Goal: Register for event/course

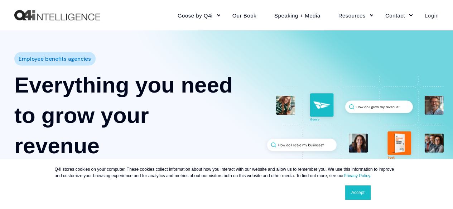
click at [433, 18] on link "Login" at bounding box center [427, 15] width 23 height 31
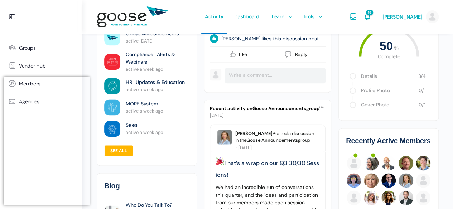
scroll to position [501, 0]
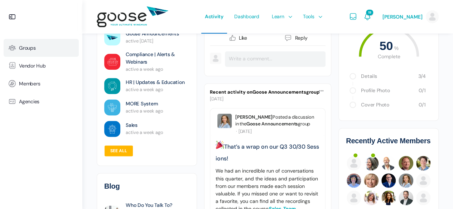
click at [29, 46] on span "Groups" at bounding box center [27, 48] width 17 height 6
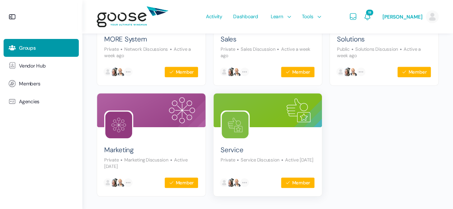
scroll to position [280, 0]
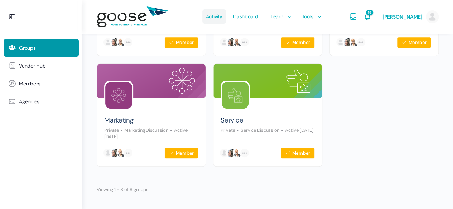
click at [222, 13] on span "Activity" at bounding box center [214, 17] width 16 height 34
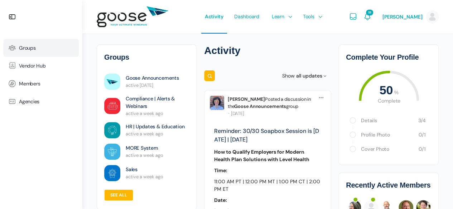
click at [28, 45] on span "Groups" at bounding box center [27, 48] width 17 height 6
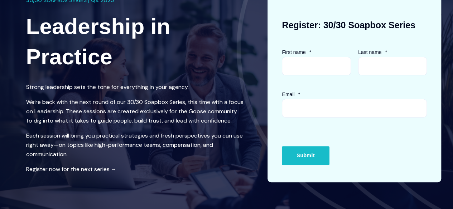
scroll to position [72, 0]
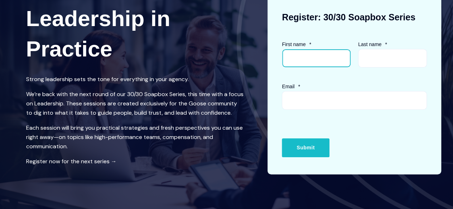
click at [293, 60] on input "First name *" at bounding box center [316, 58] width 69 height 19
type input "Talia"
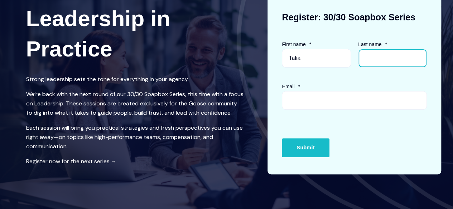
type input "[PERSON_NAME]"
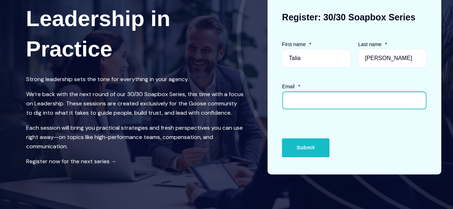
type input "[EMAIL_ADDRESS][DOMAIN_NAME]"
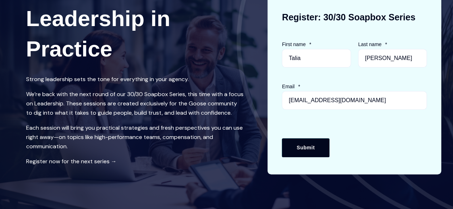
click at [314, 153] on input "Submit" at bounding box center [305, 148] width 47 height 19
